Goal: Obtain resource: Obtain resource

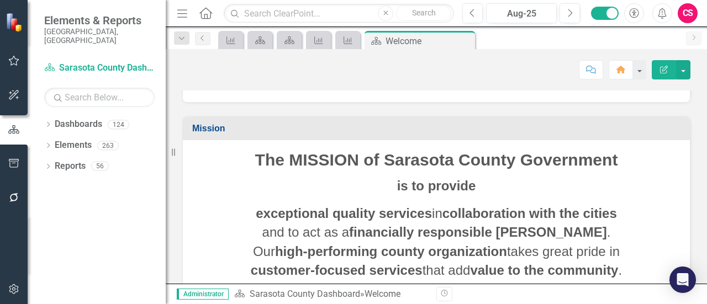
scroll to position [240, 0]
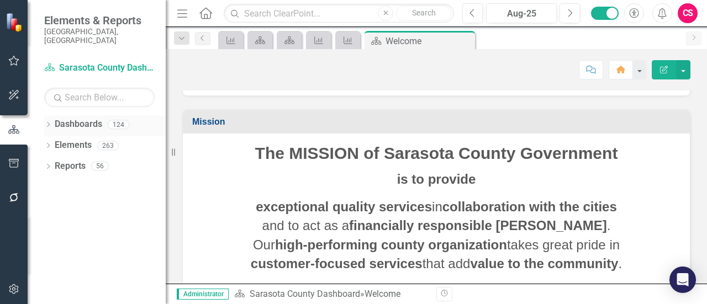
click at [50, 121] on div "Dropdown" at bounding box center [48, 125] width 8 height 9
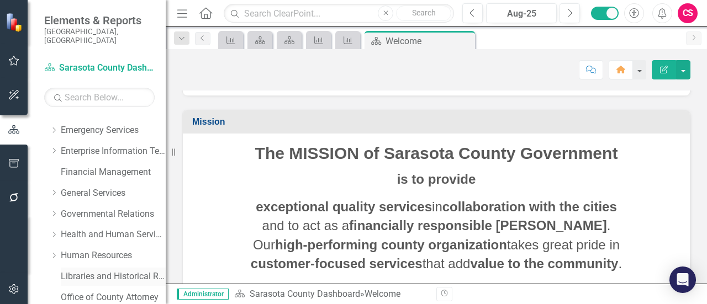
scroll to position [0, 0]
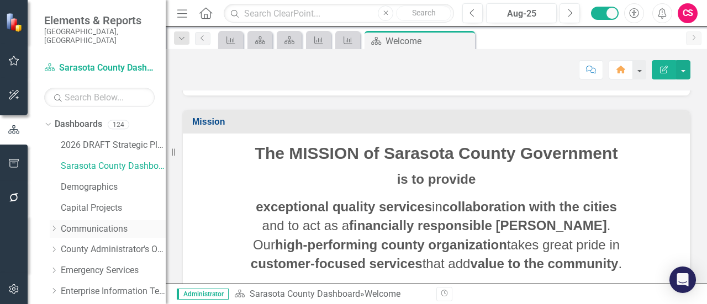
click at [54, 225] on icon "Dropdown" at bounding box center [54, 228] width 8 height 7
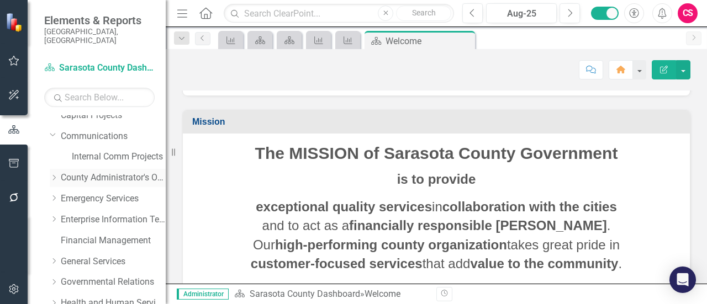
scroll to position [110, 0]
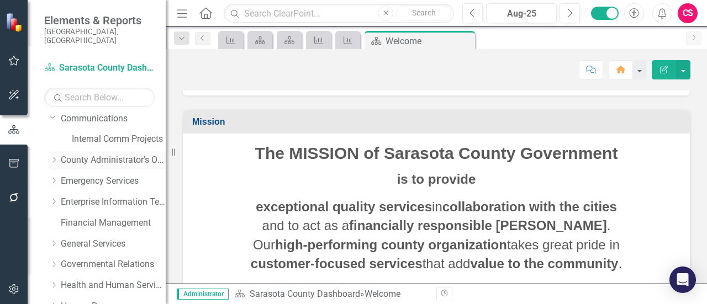
click at [52, 157] on icon "Dropdown" at bounding box center [54, 160] width 8 height 7
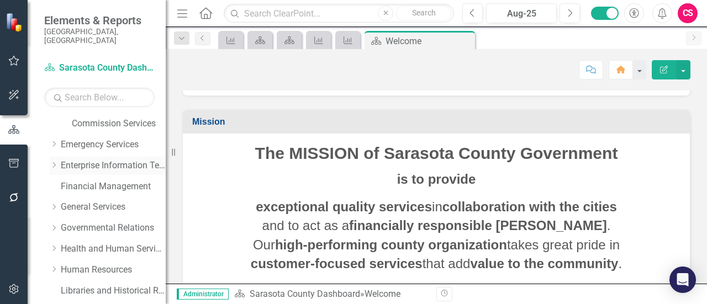
scroll to position [0, 0]
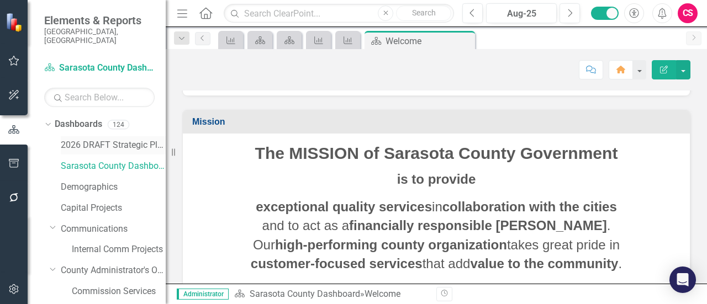
click at [78, 139] on link "2026 DRAFT Strategic Plan" at bounding box center [113, 145] width 105 height 13
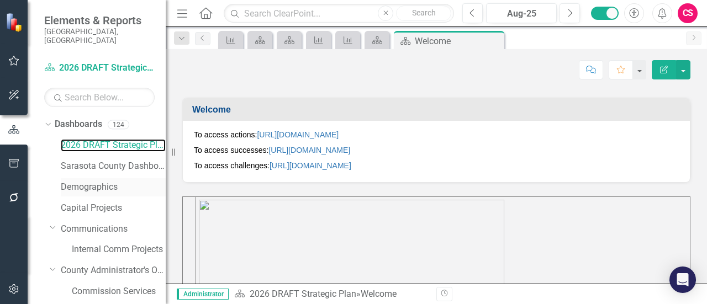
scroll to position [305, 0]
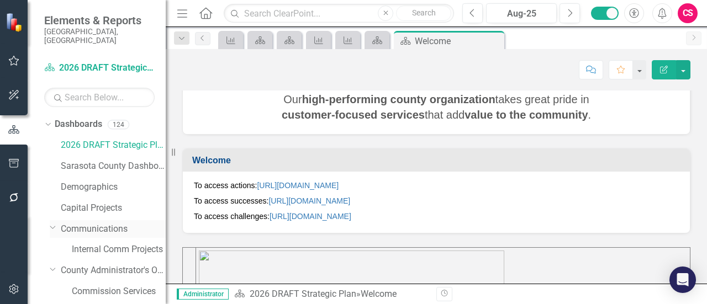
click at [95, 223] on link "Communications" at bounding box center [113, 229] width 105 height 13
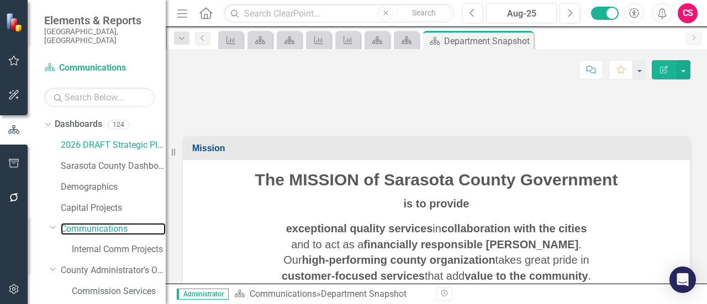
scroll to position [554, 0]
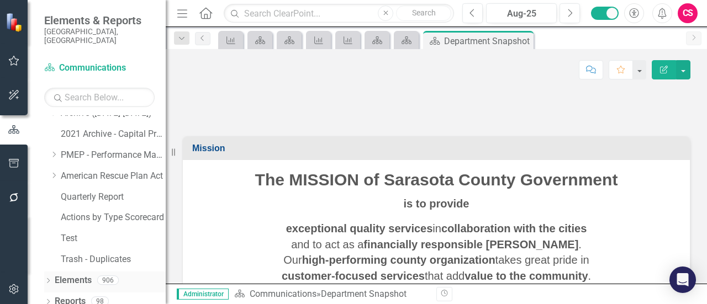
click at [75, 274] on link "Elements" at bounding box center [73, 280] width 37 height 13
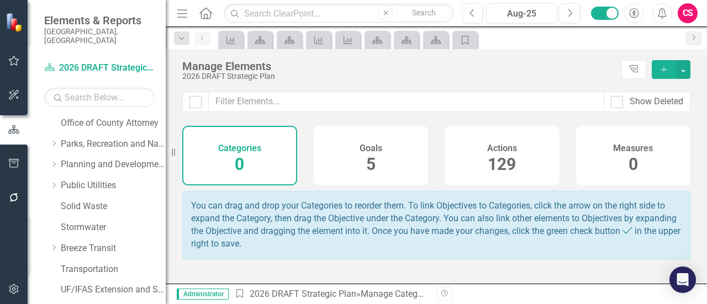
scroll to position [554, 0]
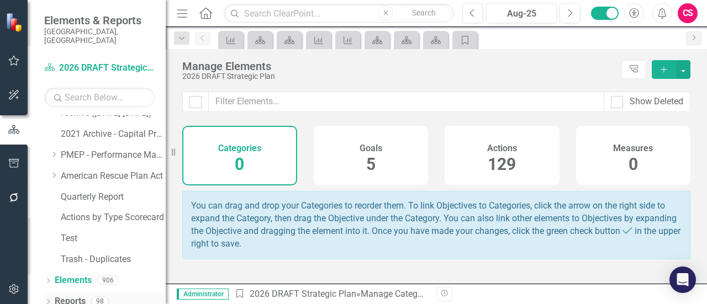
click at [69, 295] on link "Reports" at bounding box center [70, 301] width 31 height 13
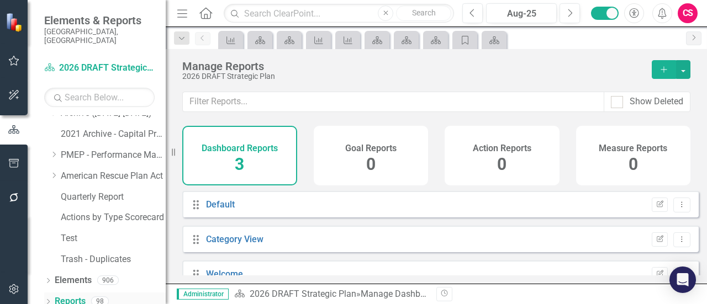
click at [49, 298] on div "Dropdown" at bounding box center [48, 302] width 8 height 9
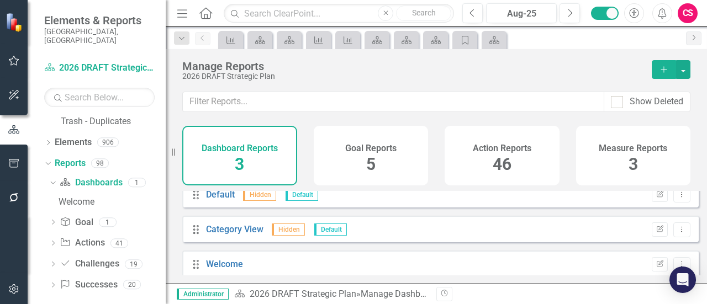
scroll to position [19, 0]
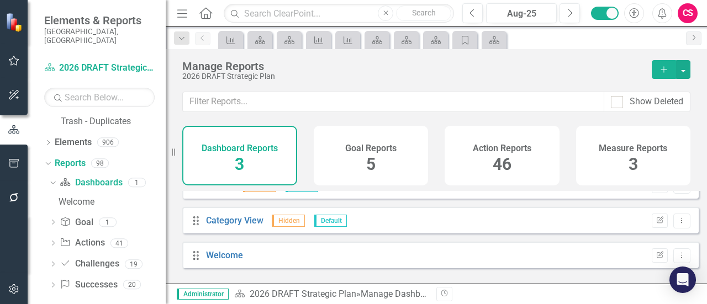
click at [529, 157] on div "Action Reports 46" at bounding box center [501, 156] width 115 height 60
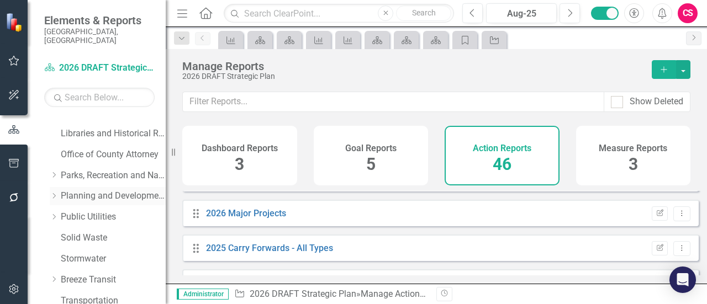
scroll to position [361, 0]
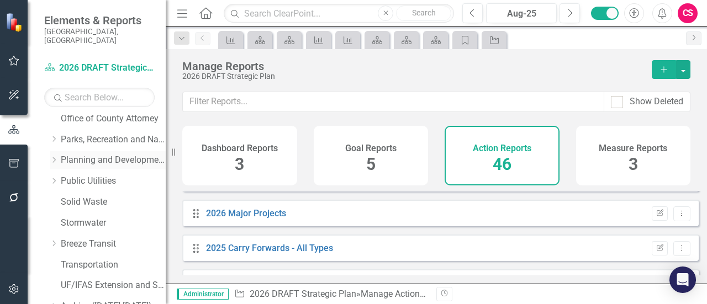
click at [59, 156] on div "Dropdown" at bounding box center [55, 160] width 11 height 9
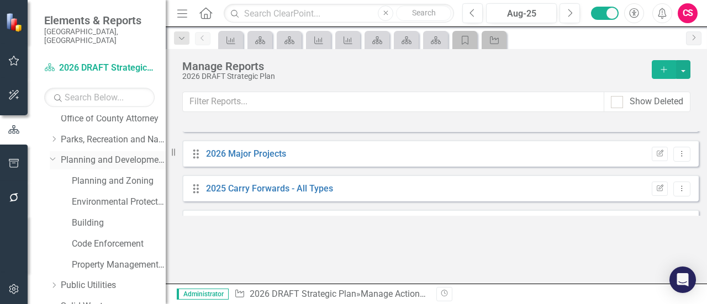
click at [55, 155] on icon "Dropdown" at bounding box center [53, 159] width 7 height 8
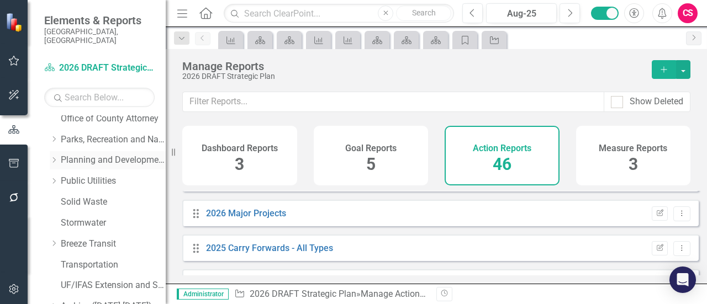
click at [54, 157] on icon "Dropdown" at bounding box center [54, 160] width 8 height 7
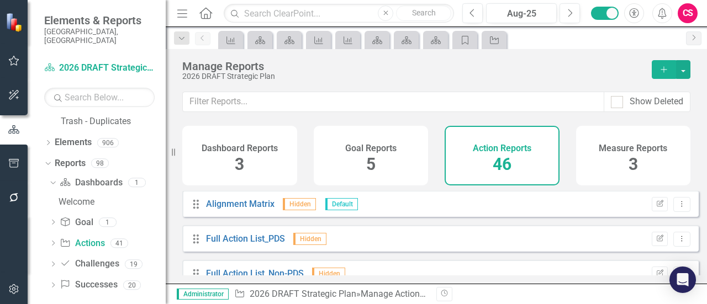
scroll to position [1515, 0]
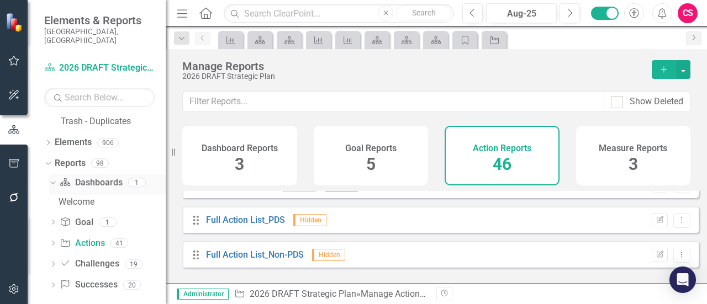
click at [80, 177] on link "Dashboard Dashboards" at bounding box center [91, 183] width 62 height 13
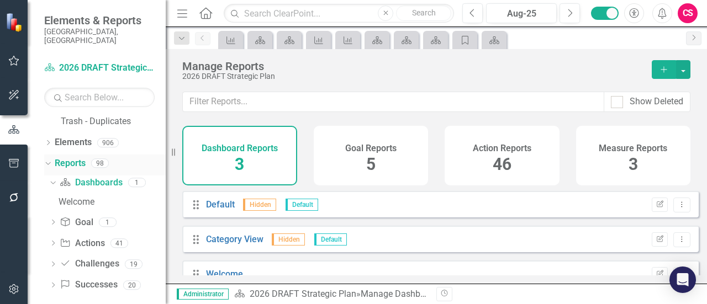
click at [115, 155] on div "Reports 98" at bounding box center [110, 165] width 111 height 21
click at [65, 157] on link "Reports" at bounding box center [70, 163] width 31 height 13
click at [506, 144] on h4 "Action Reports" at bounding box center [501, 149] width 59 height 10
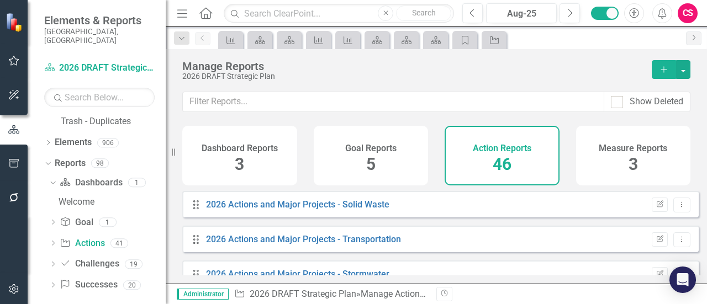
scroll to position [1270, 0]
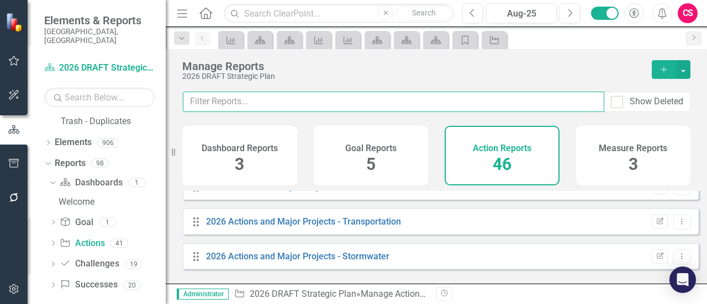
click at [277, 98] on input "text" at bounding box center [393, 102] width 421 height 20
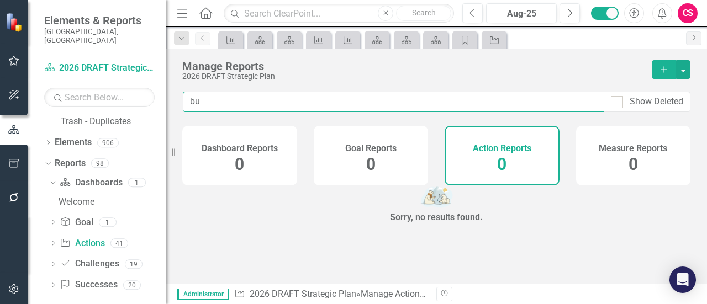
type input "b"
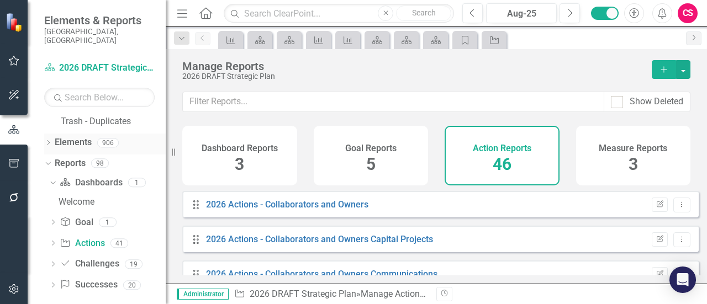
click at [52, 134] on div "Dropdown Elements 906" at bounding box center [104, 144] width 121 height 21
click at [49, 134] on div "Dropdown Elements 906" at bounding box center [104, 144] width 121 height 21
click at [49, 140] on icon at bounding box center [48, 142] width 3 height 5
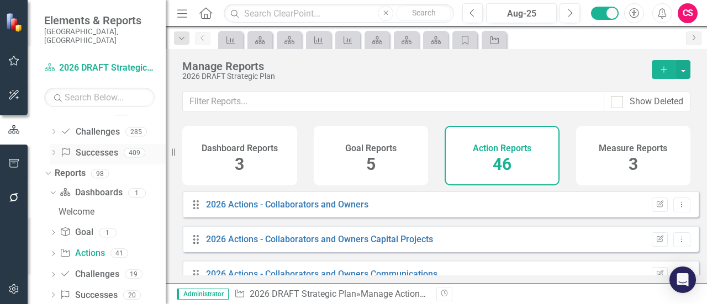
scroll to position [880, 0]
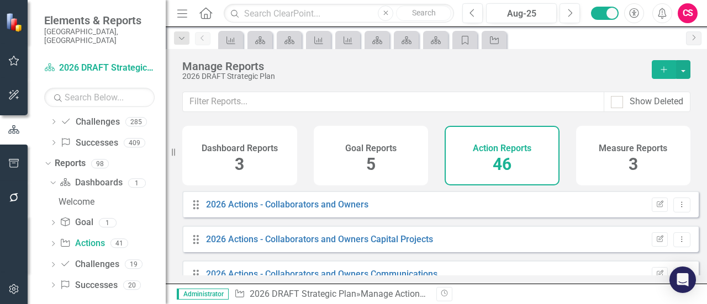
click at [18, 182] on div at bounding box center [14, 184] width 28 height 6
click at [17, 156] on button "button" at bounding box center [14, 163] width 25 height 23
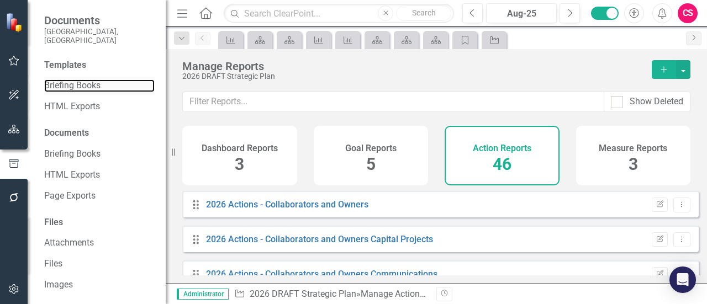
click at [88, 79] on link "Briefing Books" at bounding box center [99, 85] width 110 height 13
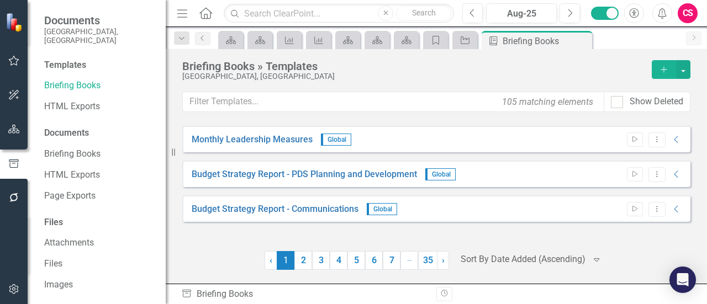
click at [235, 89] on div "Briefing Books » Templates [GEOGRAPHIC_DATA], [GEOGRAPHIC_DATA] Add" at bounding box center [436, 75] width 508 height 31
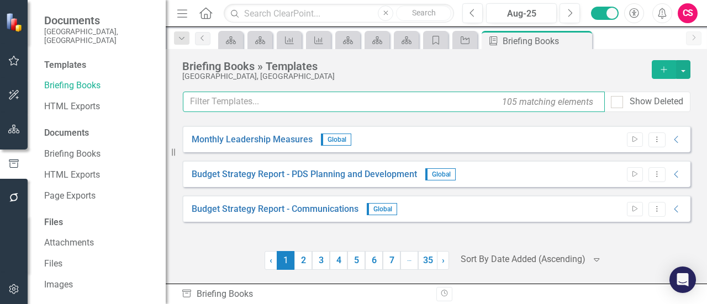
click at [234, 95] on input "text" at bounding box center [394, 102] width 422 height 20
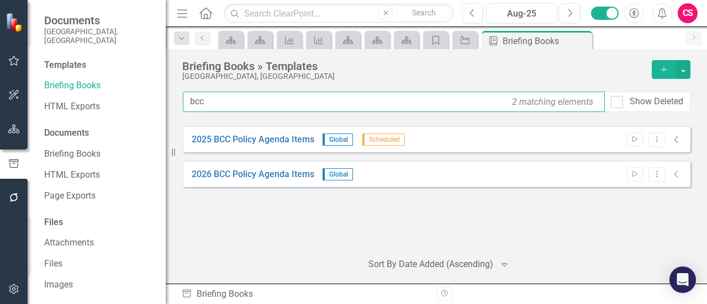
type input "bcc"
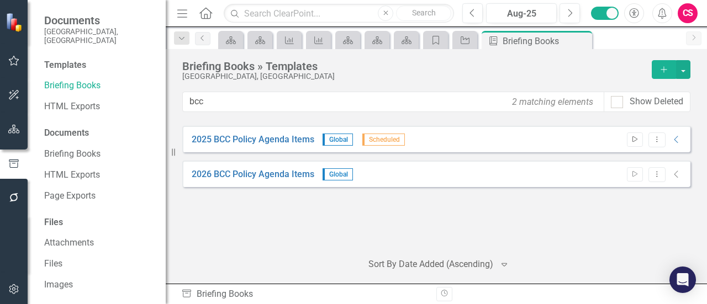
click at [639, 136] on button "Start" at bounding box center [634, 139] width 16 height 14
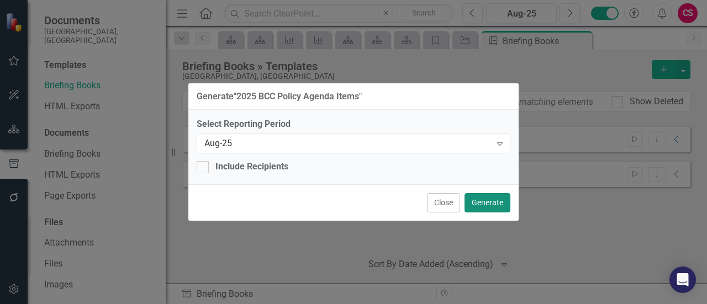
click at [483, 208] on button "Generate" at bounding box center [487, 202] width 46 height 19
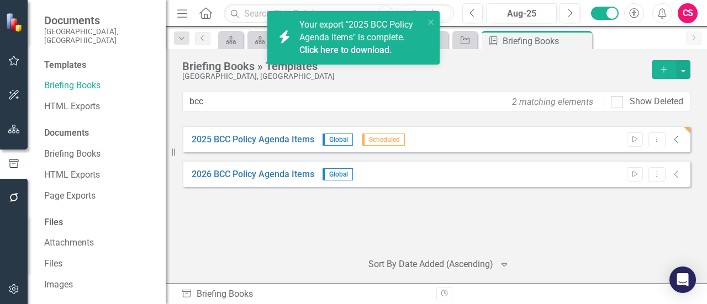
click at [339, 30] on div "Your export "2025 BCC Policy Agenda Items" is complete. Click here to download." at bounding box center [361, 38] width 125 height 38
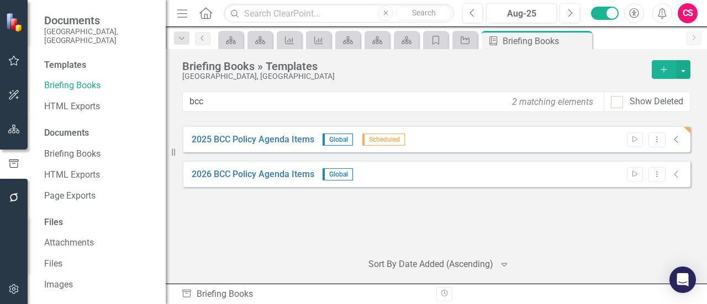
click at [662, 15] on icon "Alerts" at bounding box center [662, 13] width 12 height 11
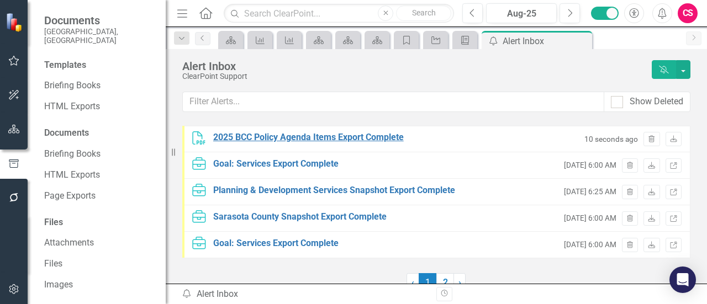
click at [336, 134] on div "2025 BCC Policy Agenda Items Export Complete" at bounding box center [308, 137] width 190 height 13
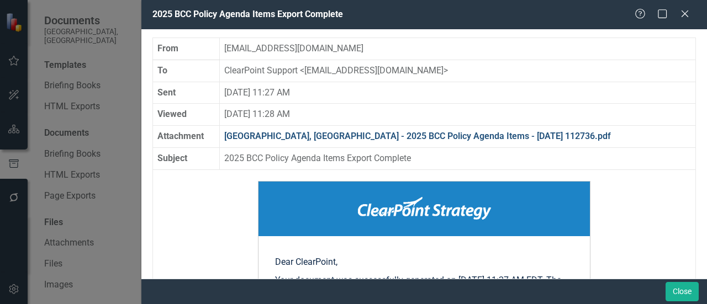
click at [336, 134] on link "[GEOGRAPHIC_DATA], [GEOGRAPHIC_DATA] - 2025 BCC Policy Agenda Items - [DATE] 11…" at bounding box center [417, 136] width 386 height 10
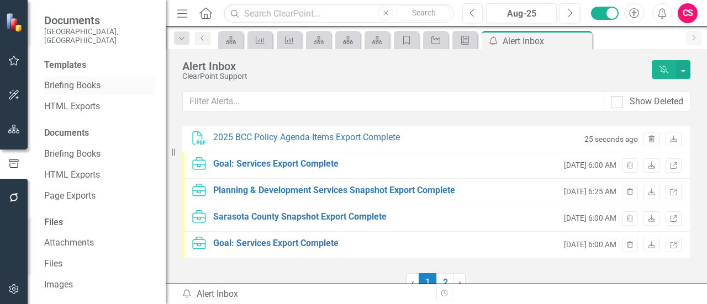
click at [83, 79] on link "Briefing Books" at bounding box center [99, 85] width 110 height 13
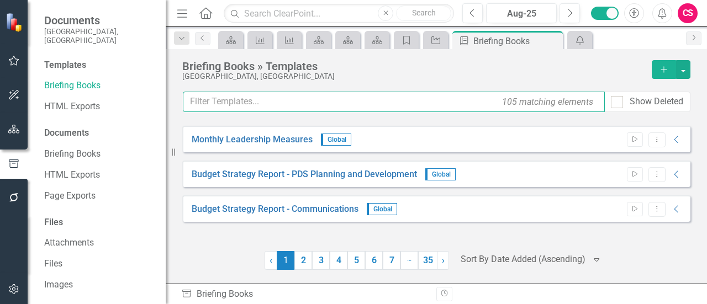
click at [295, 97] on input "text" at bounding box center [394, 102] width 422 height 20
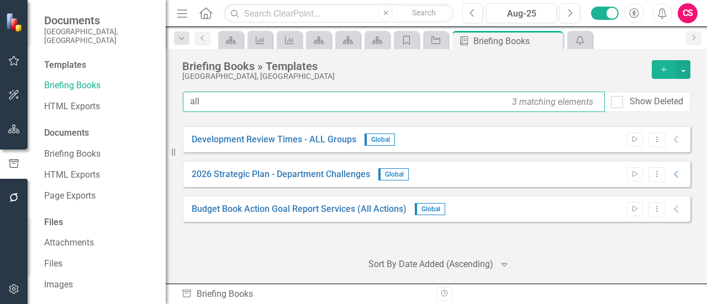
click at [214, 101] on input "all" at bounding box center [394, 102] width 422 height 20
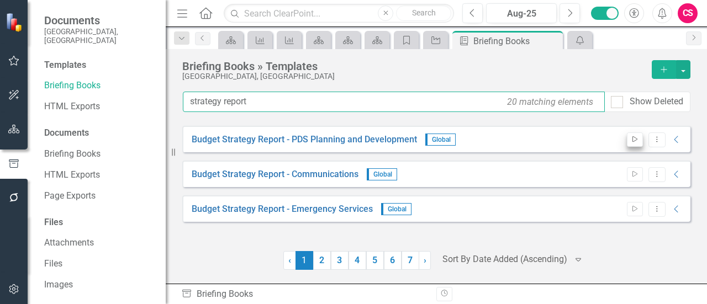
type input "strategy report"
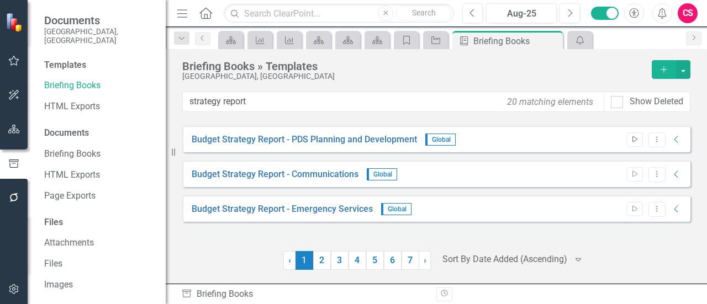
click at [638, 137] on icon "Start" at bounding box center [634, 139] width 8 height 7
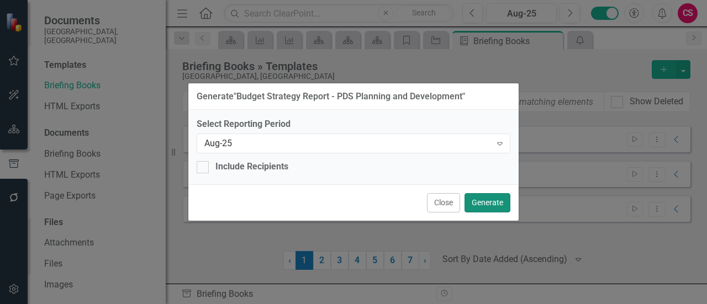
click at [480, 203] on button "Generate" at bounding box center [487, 202] width 46 height 19
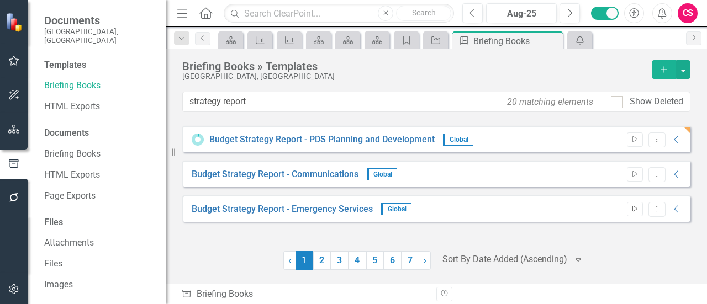
click at [638, 206] on icon "Start" at bounding box center [634, 209] width 8 height 7
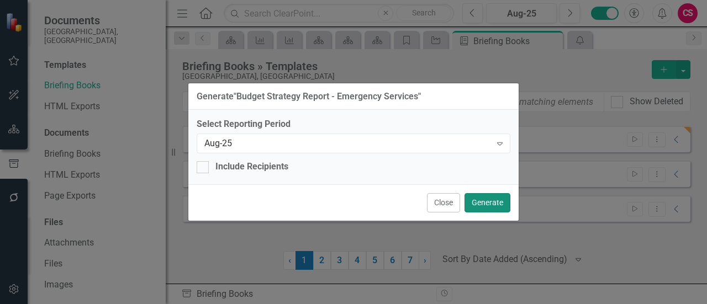
click at [489, 203] on button "Generate" at bounding box center [487, 202] width 46 height 19
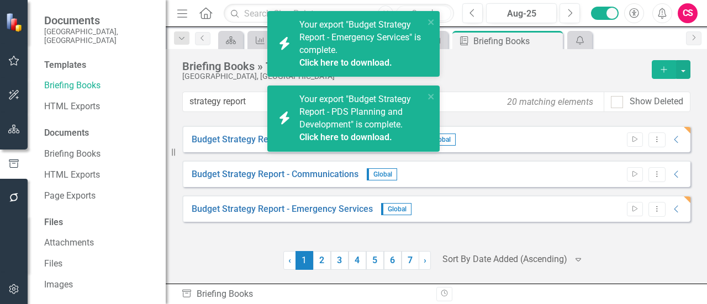
click at [385, 55] on div "Your export "Budget Strategy Report - Emergency Services" is complete. Click he…" at bounding box center [361, 44] width 125 height 50
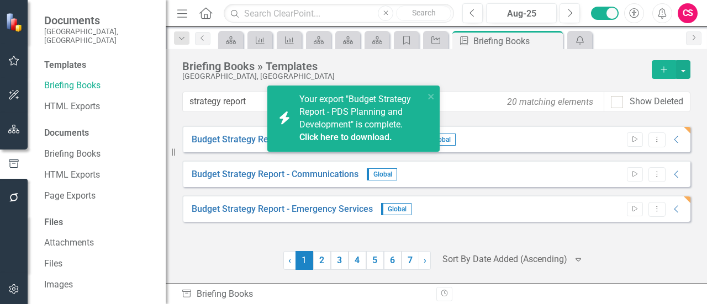
click at [375, 117] on div "icon.bolt Your export "Budget Strategy Report - Emergency Services" is complete…" at bounding box center [353, 152] width 707 height 304
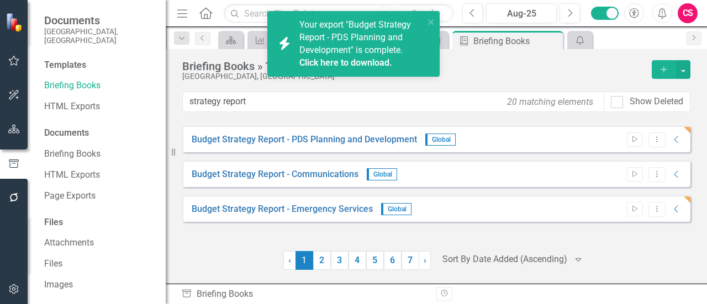
click at [369, 46] on span "Your export "Budget Strategy Report - PDS Planning and Development" is complete…" at bounding box center [360, 44] width 122 height 50
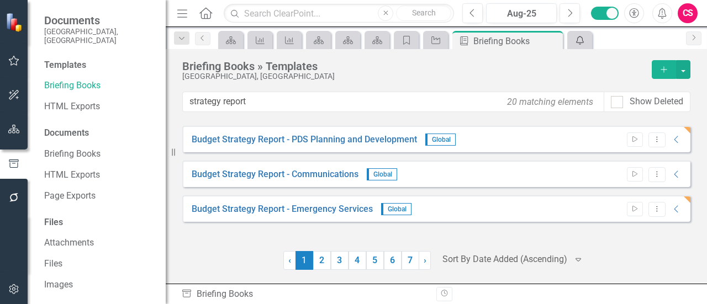
click at [585, 40] on link "icon.alertInbox" at bounding box center [579, 40] width 19 height 14
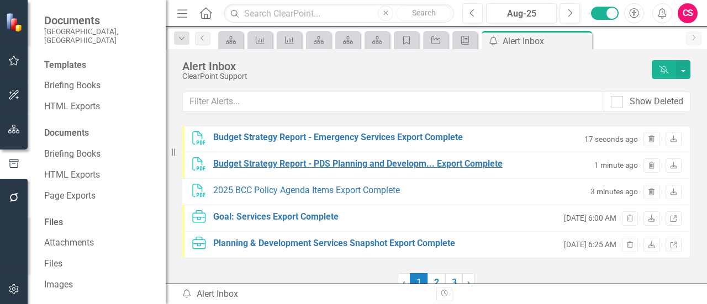
click at [386, 164] on div "Budget Strategy Report - PDS Planning and Developm... Export Complete" at bounding box center [357, 164] width 289 height 13
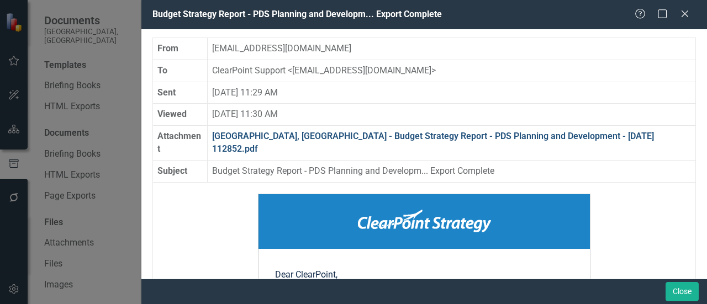
click at [401, 129] on td "[GEOGRAPHIC_DATA], [GEOGRAPHIC_DATA] - Budget Strategy Report - PDS Planning an…" at bounding box center [452, 143] width 488 height 35
click at [400, 135] on link "[GEOGRAPHIC_DATA], [GEOGRAPHIC_DATA] - Budget Strategy Report - PDS Planning an…" at bounding box center [433, 142] width 442 height 23
